Goal: Task Accomplishment & Management: Manage account settings

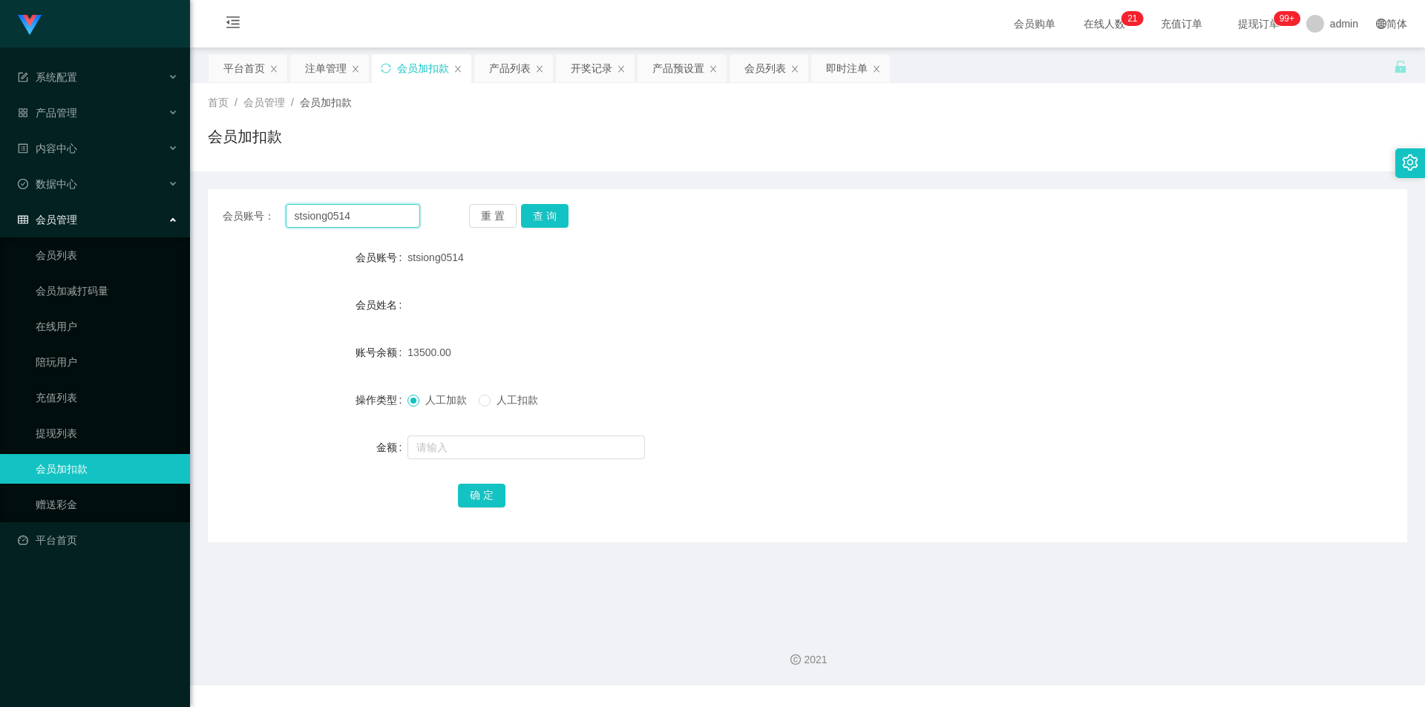
click at [353, 213] on input "stsiong0514" at bounding box center [353, 216] width 134 height 24
paste input "83224003"
type input "83224003"
click at [561, 208] on button "查 询" at bounding box center [544, 216] width 47 height 24
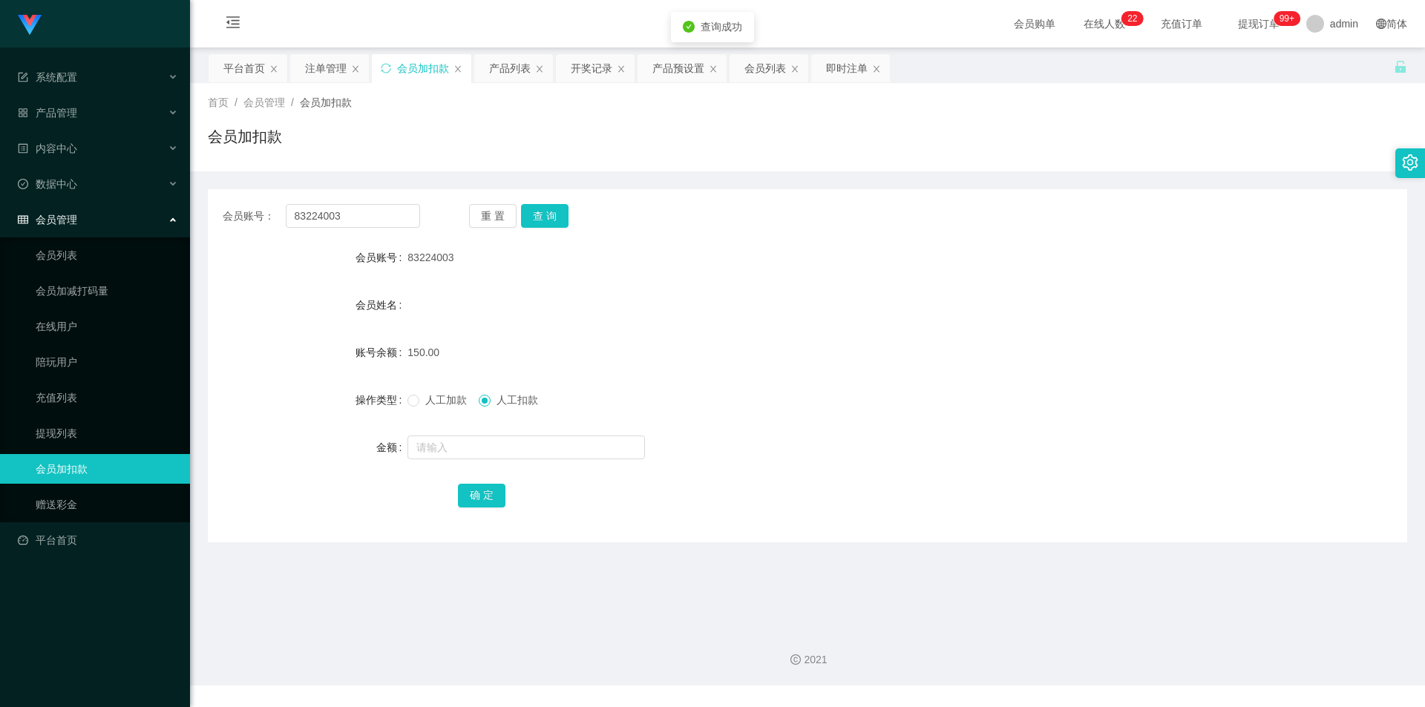
click at [439, 398] on span "人工加款" at bounding box center [445, 400] width 53 height 12
click at [444, 446] on input "text" at bounding box center [525, 448] width 237 height 24
type input "3"
type input "150"
click at [463, 498] on button "确 定" at bounding box center [481, 496] width 47 height 24
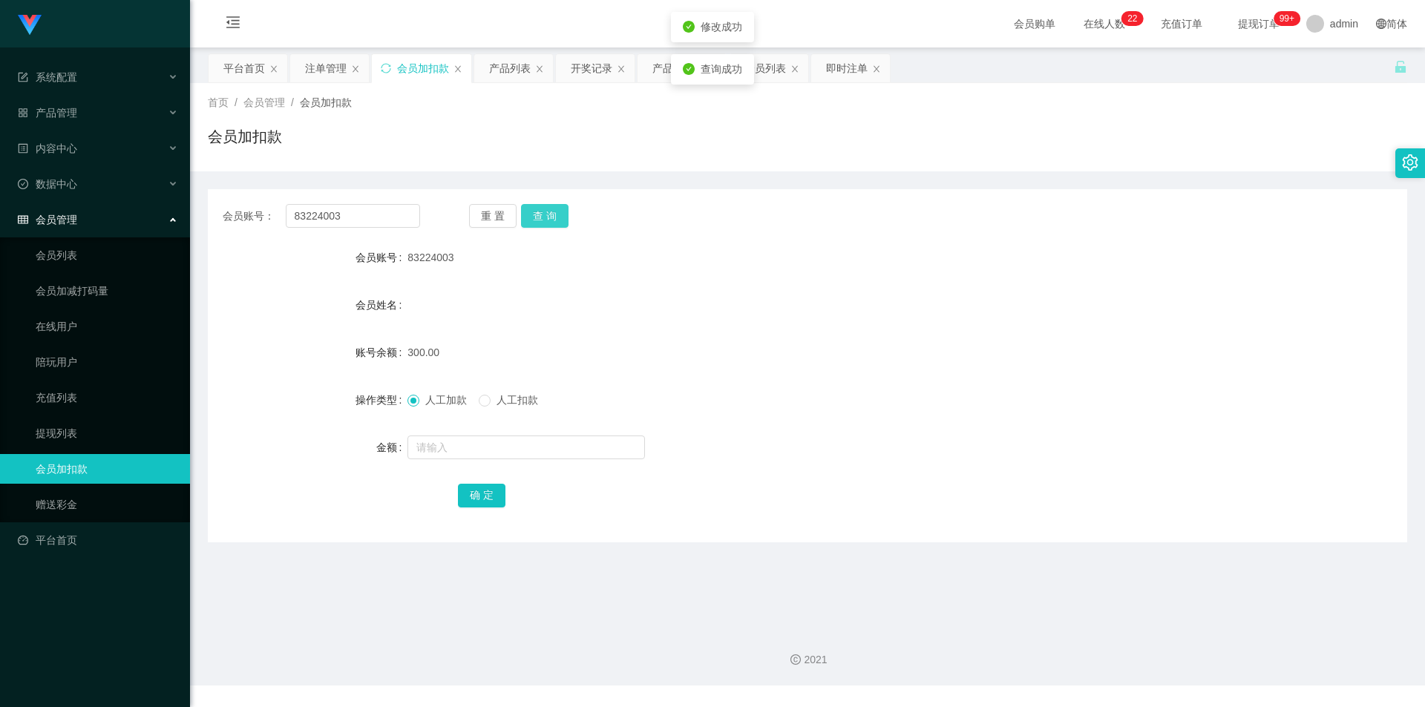
click at [553, 208] on button "查 询" at bounding box center [544, 216] width 47 height 24
click at [553, 208] on button "查 询" at bounding box center [553, 216] width 64 height 24
click at [55, 111] on span "产品管理" at bounding box center [47, 113] width 59 height 12
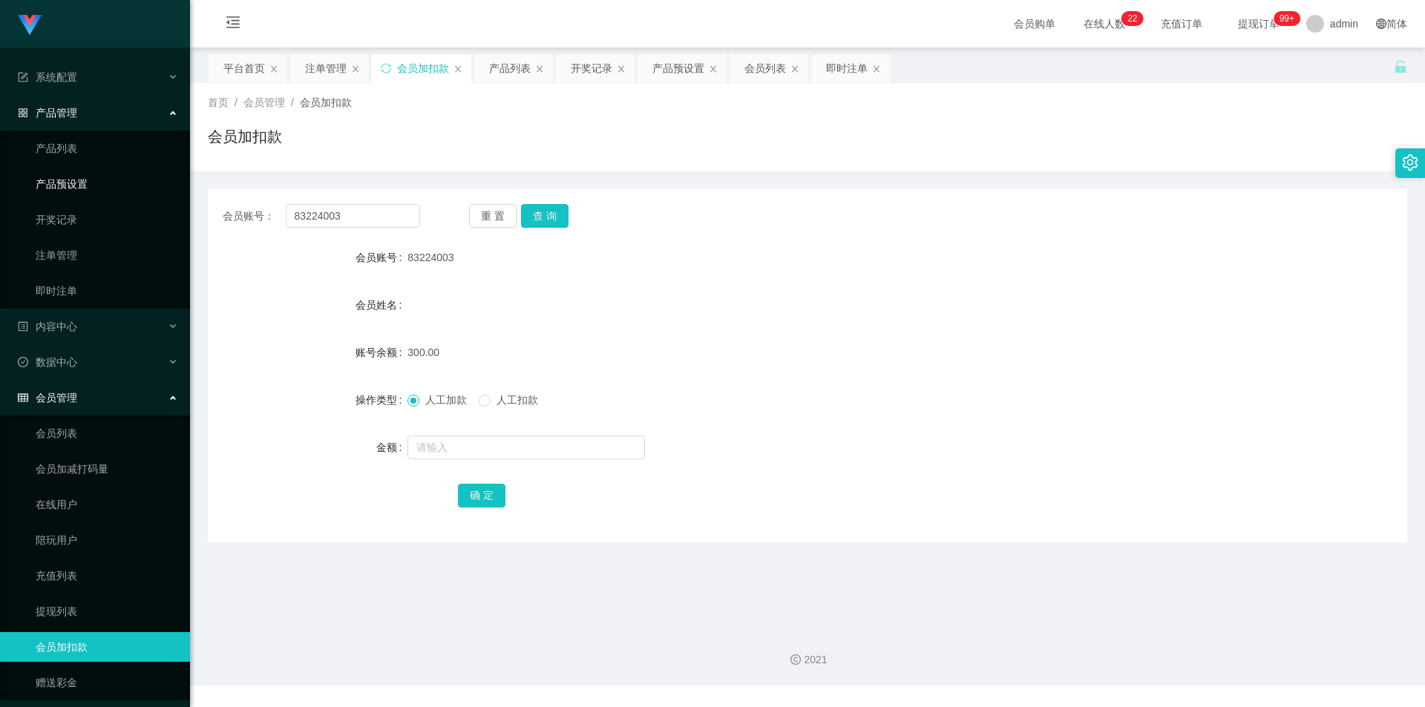
click at [73, 179] on link "产品预设置" at bounding box center [107, 184] width 142 height 30
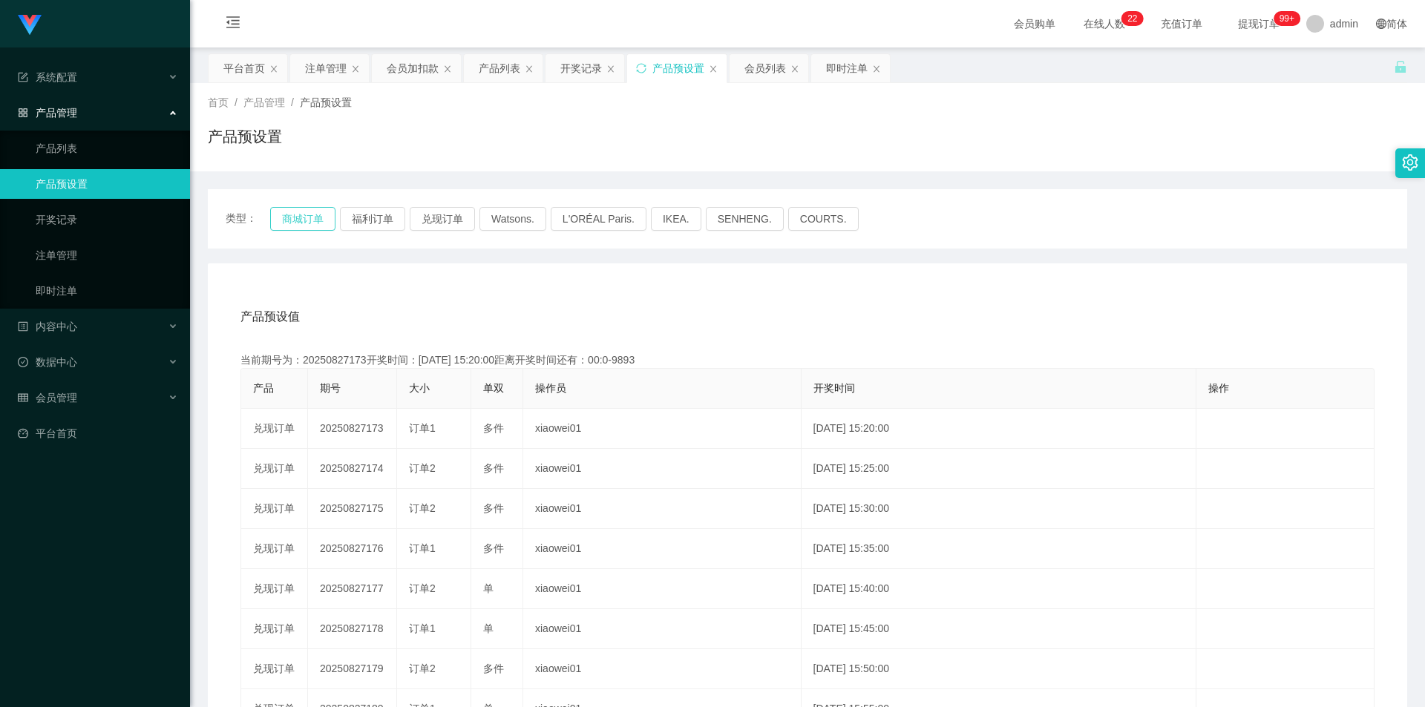
click at [286, 218] on button "商城订单" at bounding box center [302, 219] width 65 height 24
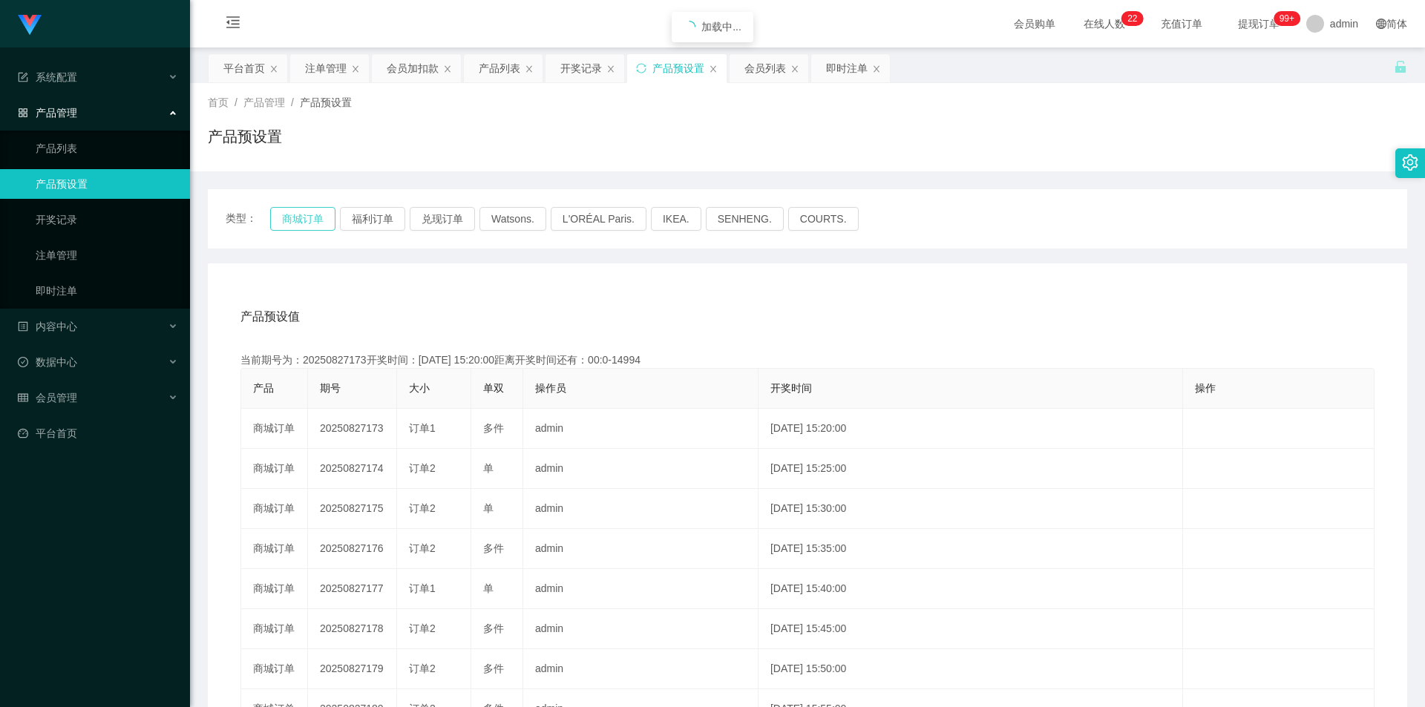
click at [286, 218] on button "商城订单" at bounding box center [302, 219] width 65 height 24
click at [318, 217] on button "商城订单" at bounding box center [302, 219] width 65 height 24
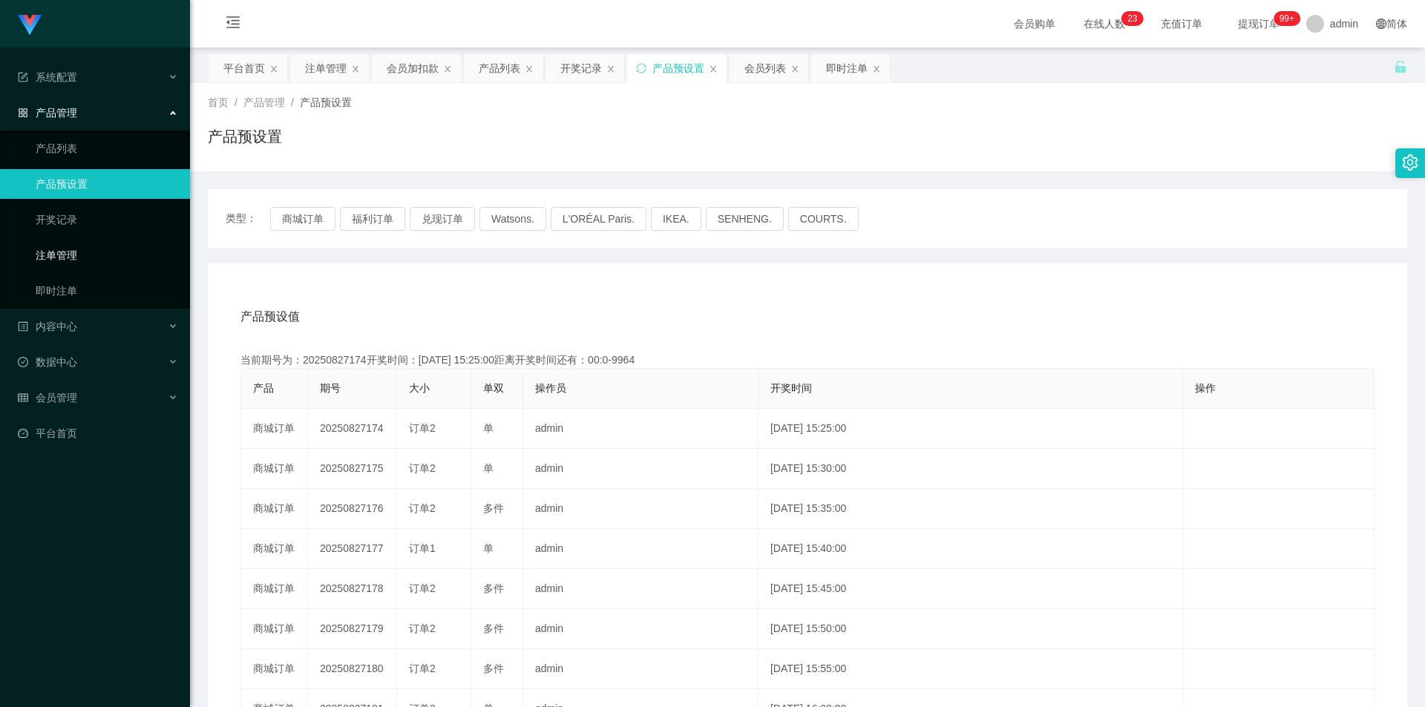
click at [68, 255] on link "注单管理" at bounding box center [107, 255] width 142 height 30
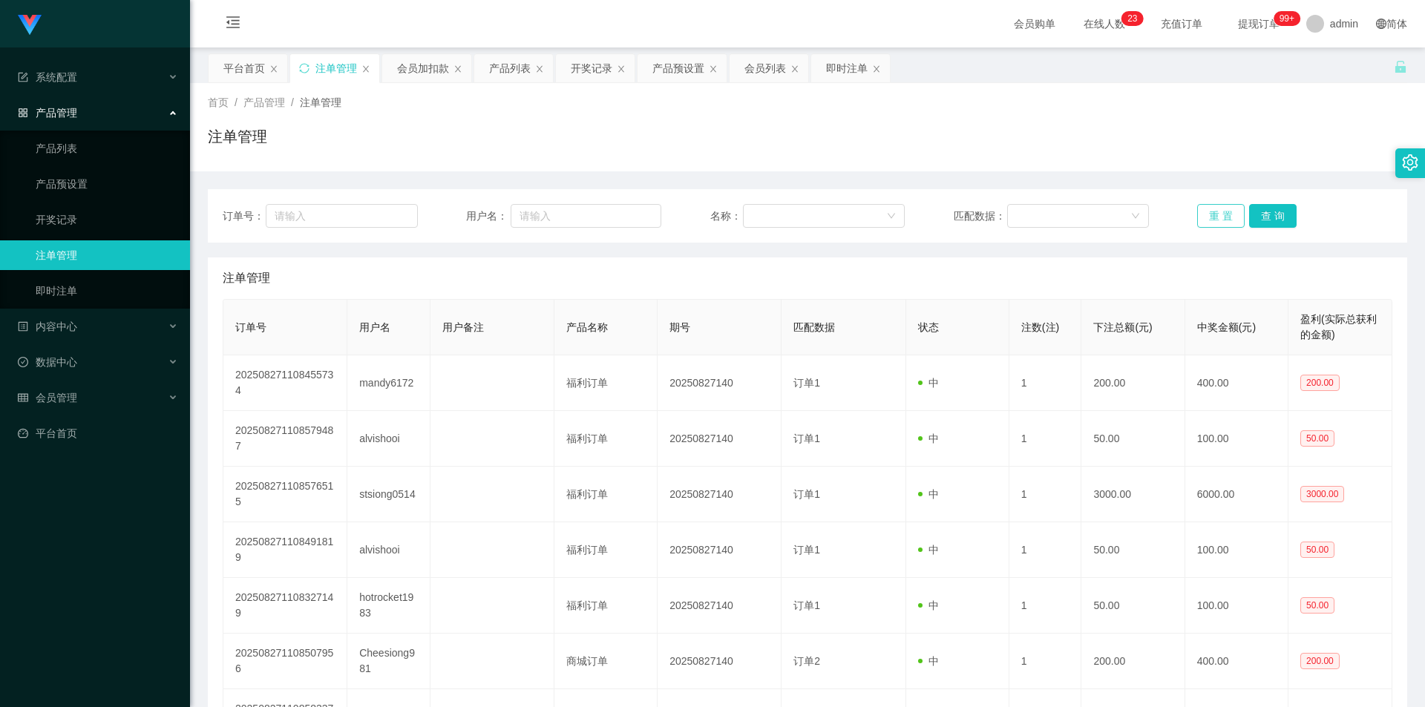
click at [1207, 210] on button "重 置" at bounding box center [1220, 216] width 47 height 24
drag, startPoint x: 69, startPoint y: 184, endPoint x: 82, endPoint y: 179, distance: 14.3
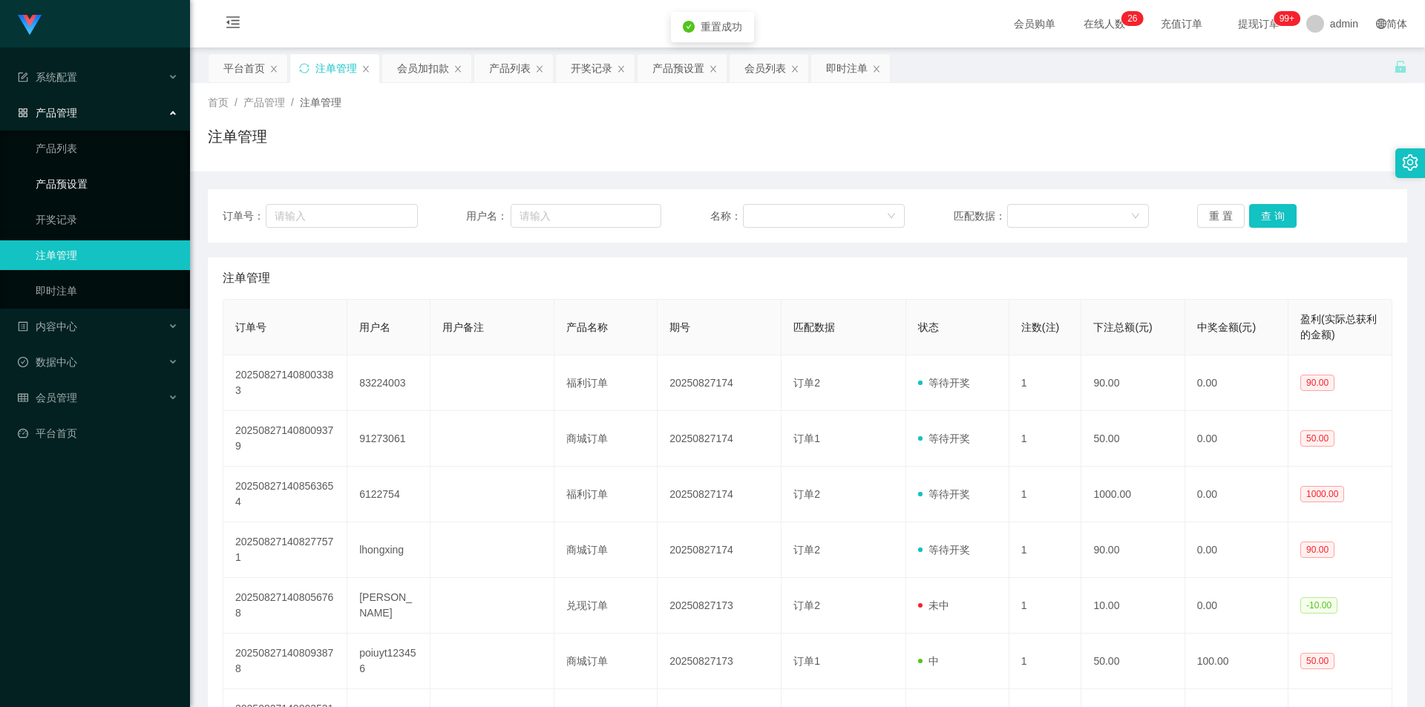
click at [69, 184] on link "产品预设置" at bounding box center [107, 184] width 142 height 30
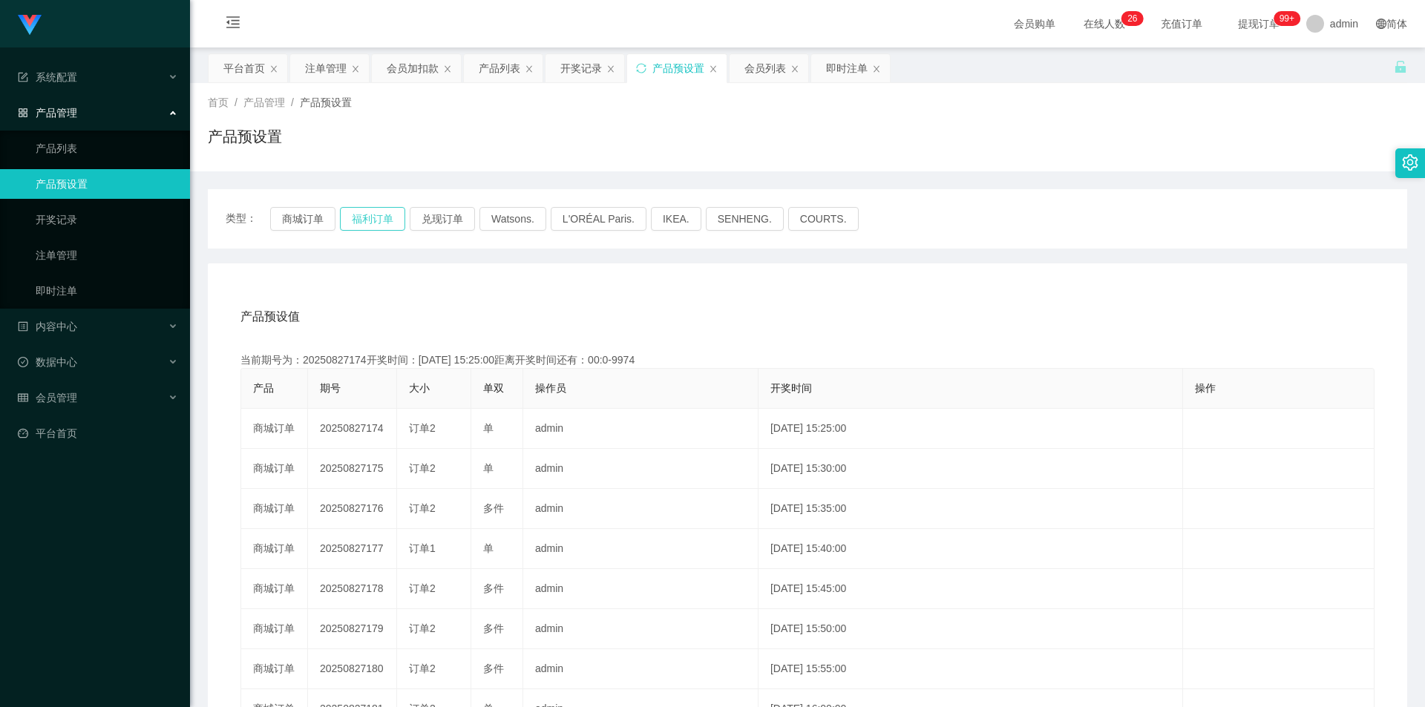
click at [377, 217] on button "福利订单" at bounding box center [372, 219] width 65 height 24
click at [292, 218] on button "商城订单" at bounding box center [302, 219] width 65 height 24
click at [47, 397] on span "会员管理" at bounding box center [47, 398] width 59 height 12
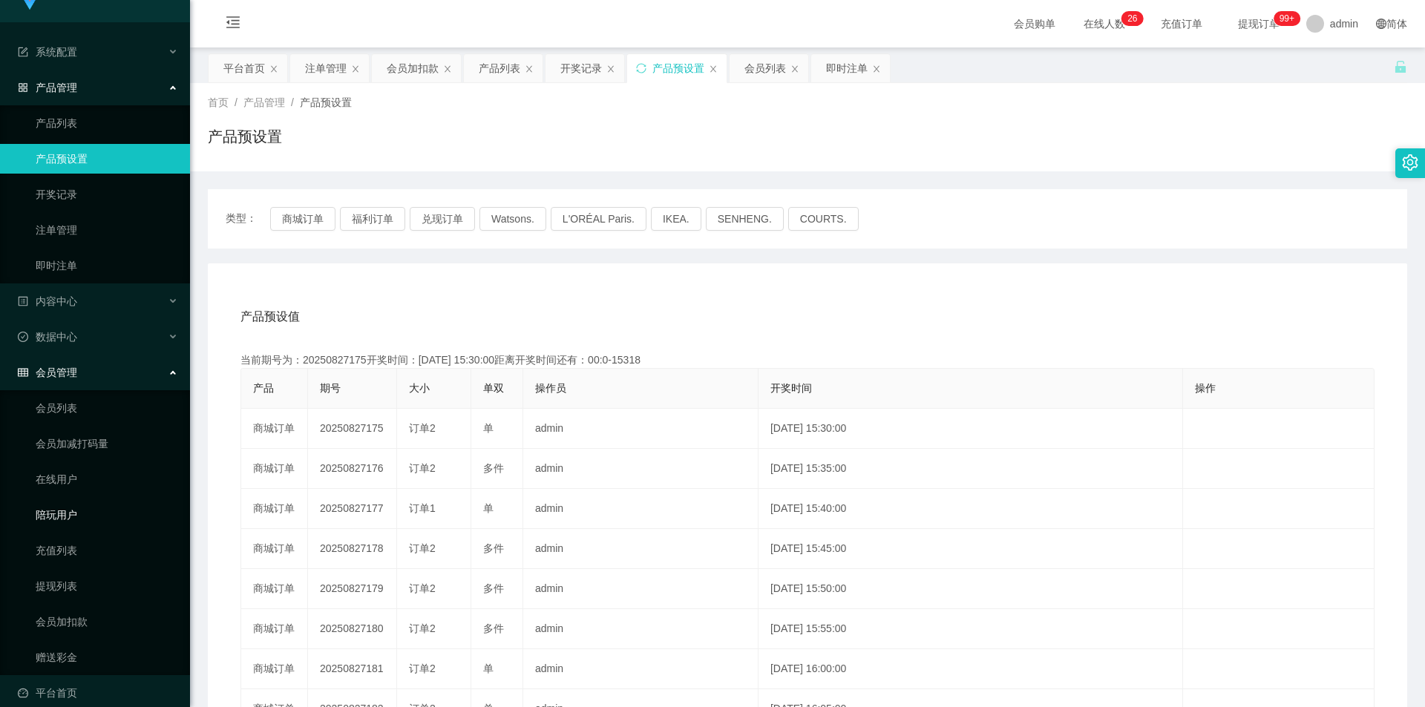
scroll to position [41, 0]
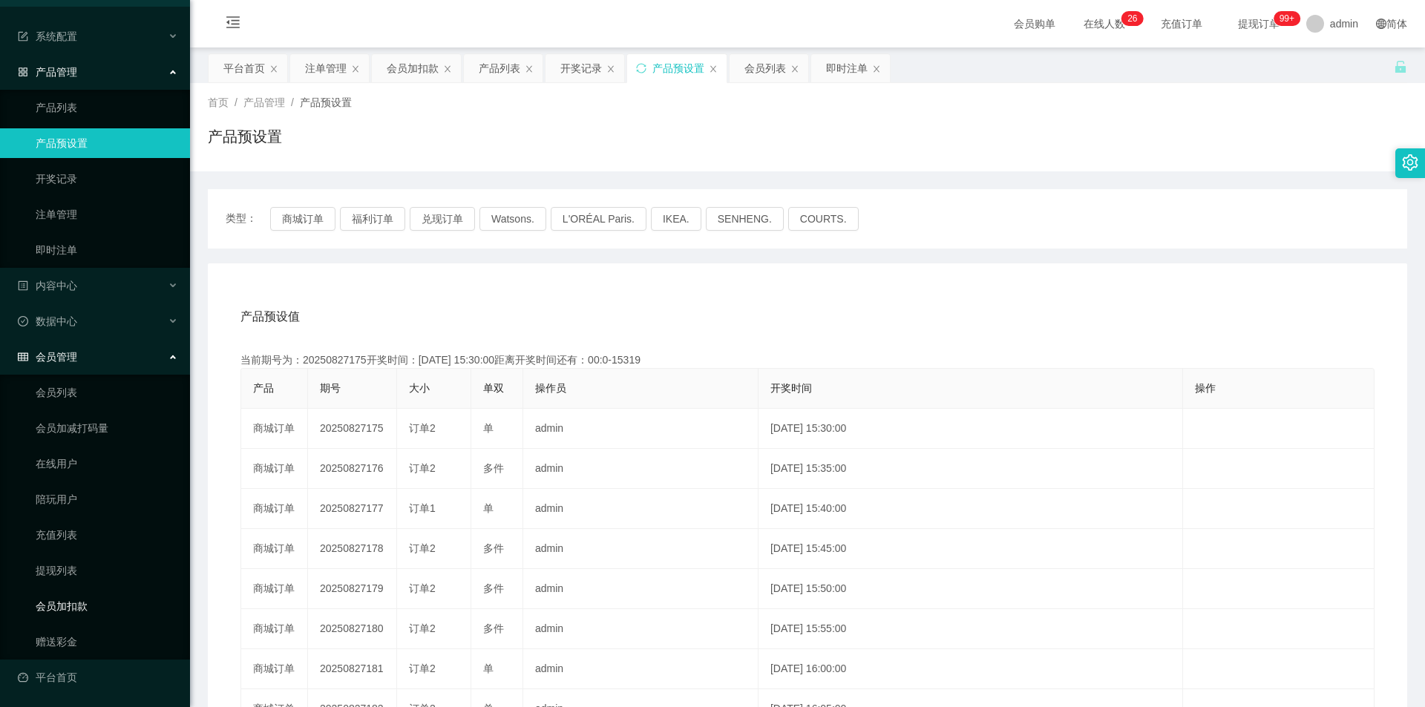
click at [73, 605] on link "会员加扣款" at bounding box center [107, 606] width 142 height 30
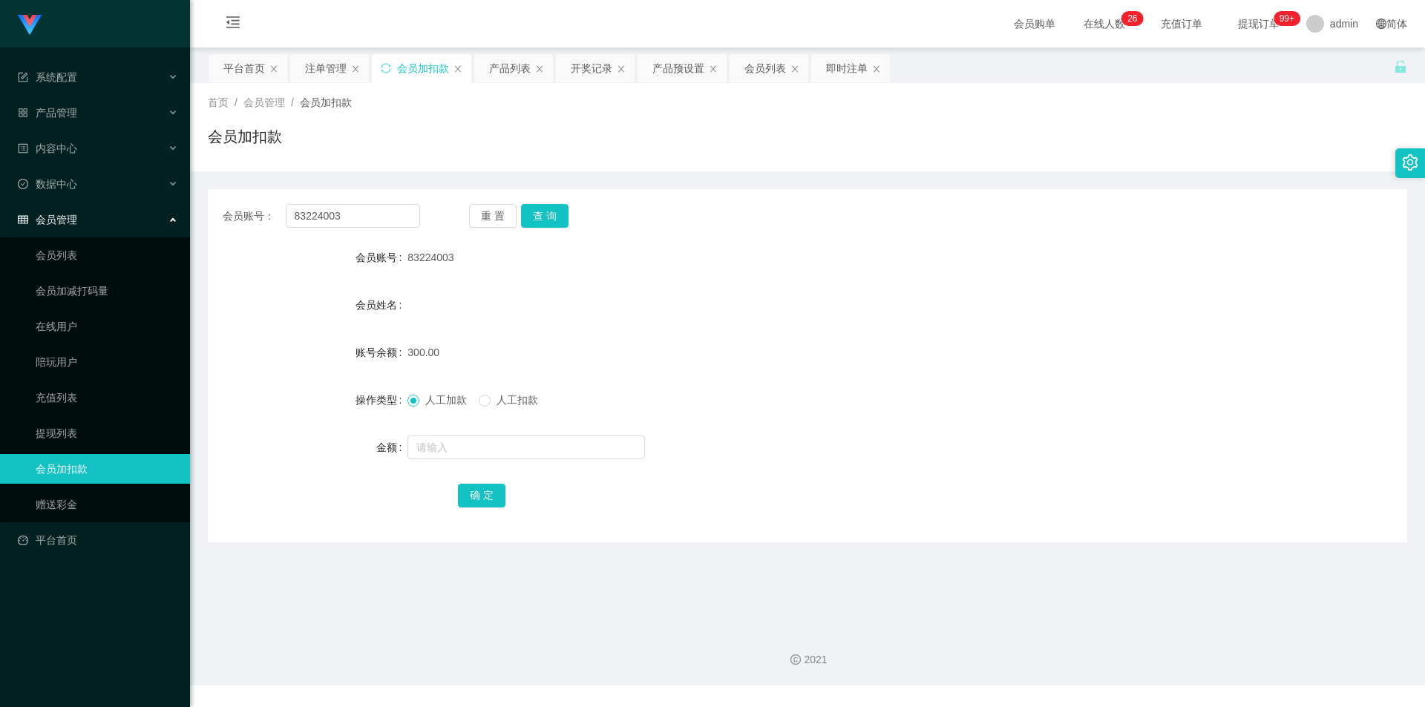
click at [546, 203] on div "会员账号： 83224003 重 置 查 询 会员账号 83224003 会员姓名 账号余额 300.00 操作类型 人工加款 人工扣款 金额 确 定" at bounding box center [807, 365] width 1199 height 353
click at [547, 210] on button "查 询" at bounding box center [544, 216] width 47 height 24
click at [501, 403] on span "人工扣款" at bounding box center [516, 400] width 53 height 12
click at [469, 447] on input "text" at bounding box center [525, 448] width 237 height 24
type input "390"
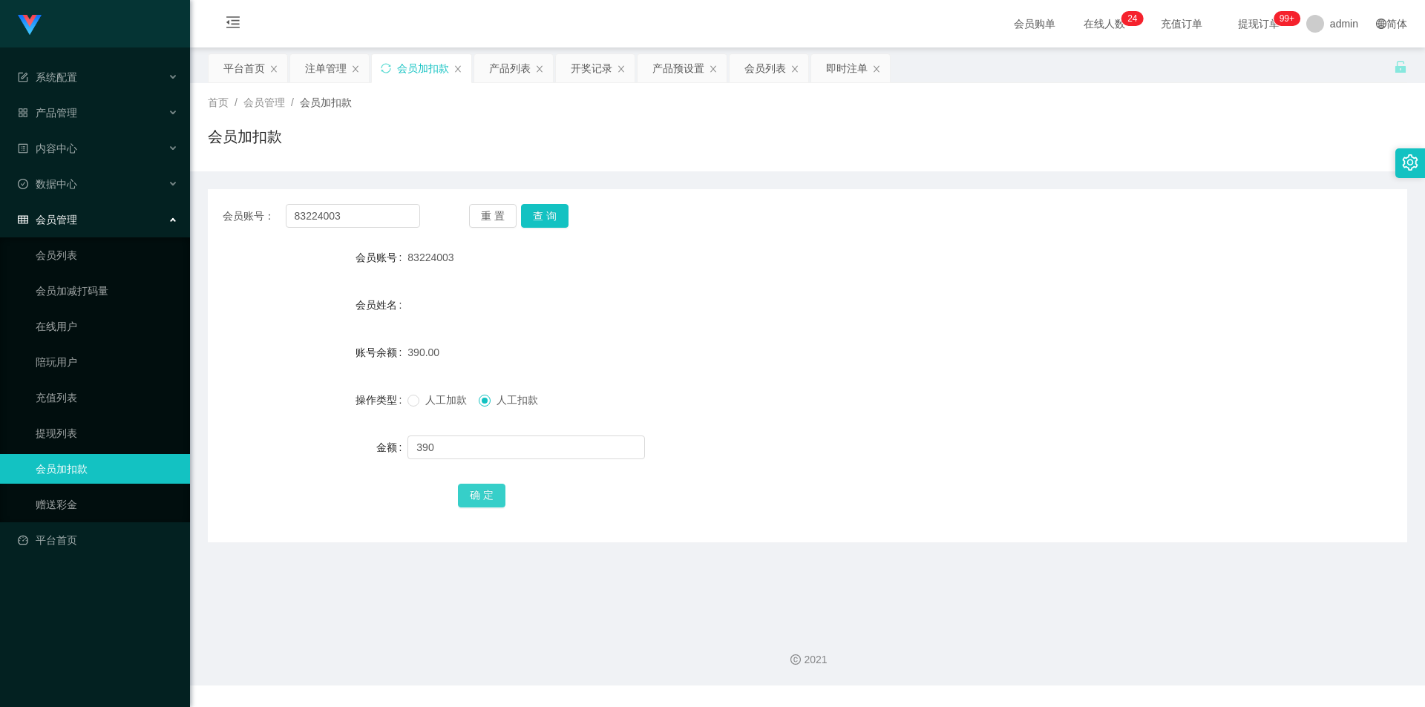
click at [479, 487] on button "确 定" at bounding box center [481, 496] width 47 height 24
click at [654, 271] on div "83224003" at bounding box center [757, 258] width 700 height 30
